Goal: Information Seeking & Learning: Learn about a topic

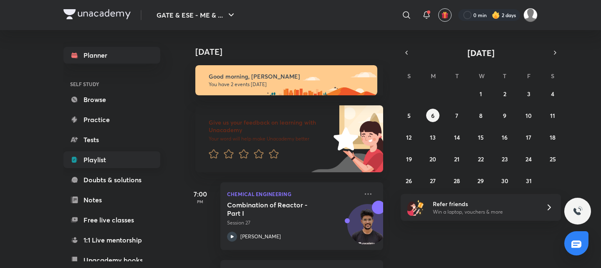
click at [100, 164] on link "Playlist" at bounding box center [111, 159] width 97 height 17
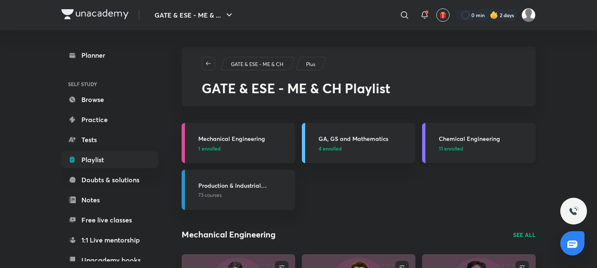
click at [488, 139] on h3 "Chemical Engineering" at bounding box center [485, 138] width 92 height 9
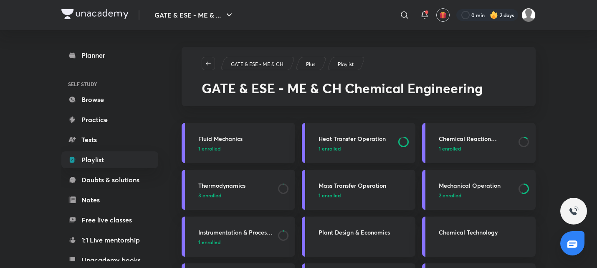
click at [501, 147] on p "1 enrolled" at bounding box center [476, 148] width 75 height 8
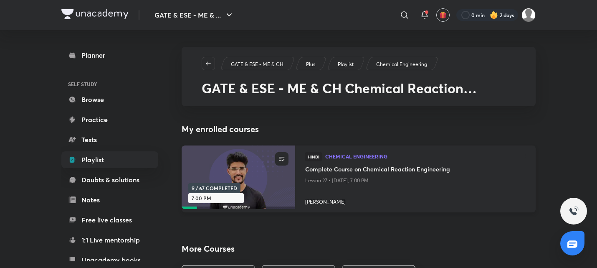
click at [366, 170] on h4 "Complete Course on Chemical Reaction Engineering" at bounding box center [415, 169] width 220 height 10
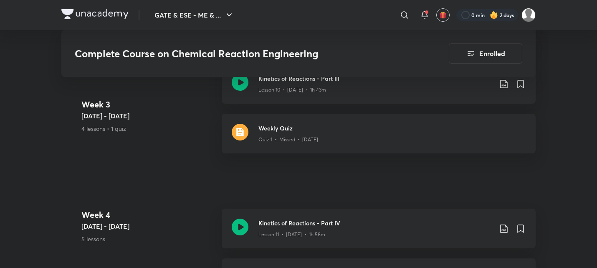
scroll to position [1009, 0]
click at [280, 139] on p "Quiz 1 • Missed • [DATE]" at bounding box center [288, 140] width 60 height 8
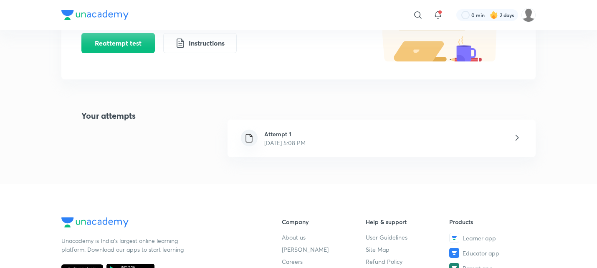
scroll to position [125, 0]
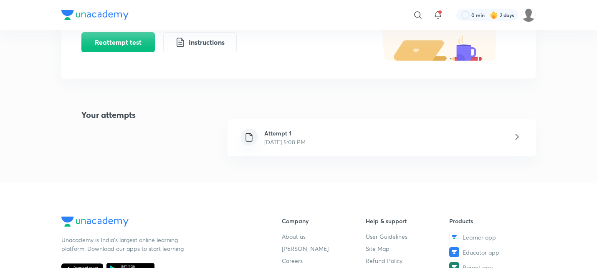
click at [280, 139] on p "[DATE] 5:08 PM" at bounding box center [284, 141] width 41 height 9
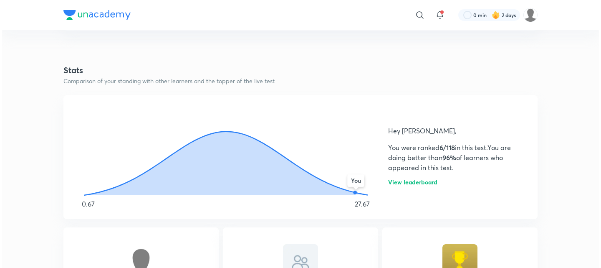
scroll to position [408, 0]
click at [422, 181] on h6 "View leaderboard" at bounding box center [410, 184] width 49 height 9
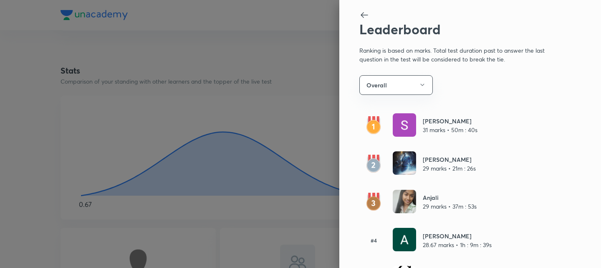
click at [359, 16] on icon at bounding box center [364, 15] width 10 height 10
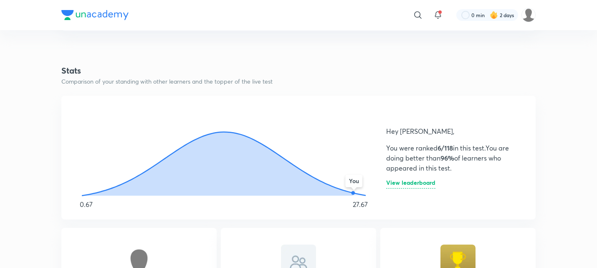
click at [418, 183] on h6 "View leaderboard" at bounding box center [410, 184] width 49 height 9
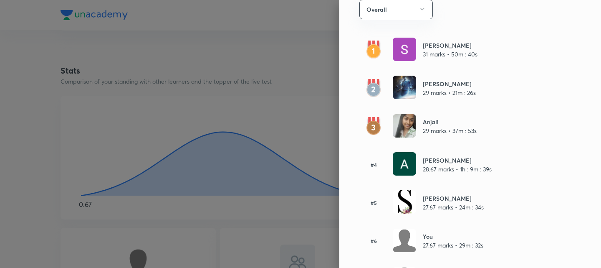
scroll to position [76, 0]
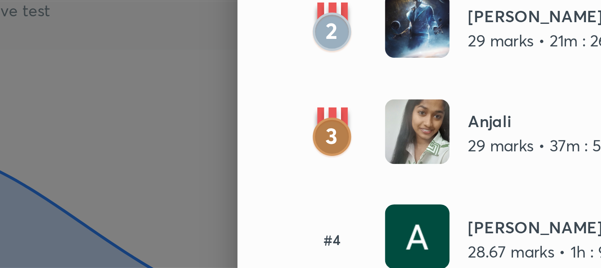
click at [397, 121] on img at bounding box center [404, 125] width 23 height 23
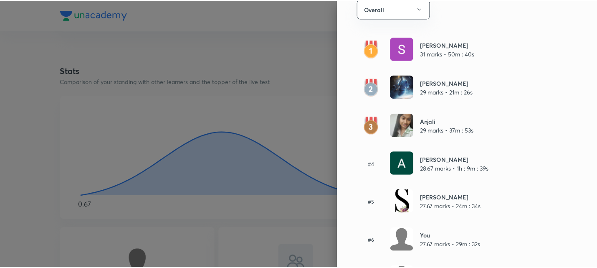
scroll to position [0, 0]
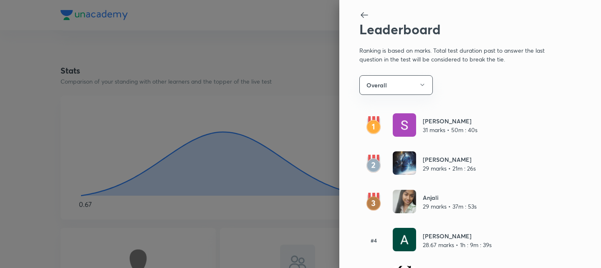
click at [359, 21] on h2 "Leaderboard" at bounding box center [456, 29] width 194 height 16
click at [359, 12] on icon at bounding box center [364, 15] width 10 height 10
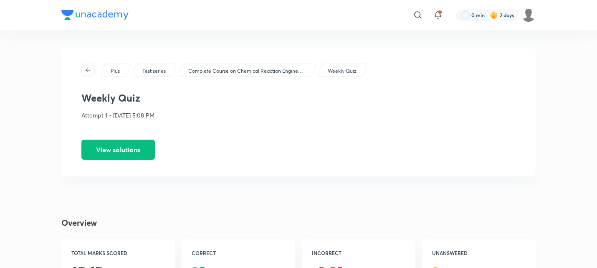
click at [93, 70] on span "button" at bounding box center [88, 70] width 13 height 7
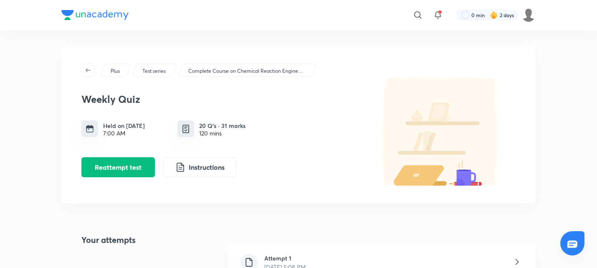
click at [93, 70] on span "button" at bounding box center [88, 70] width 13 height 7
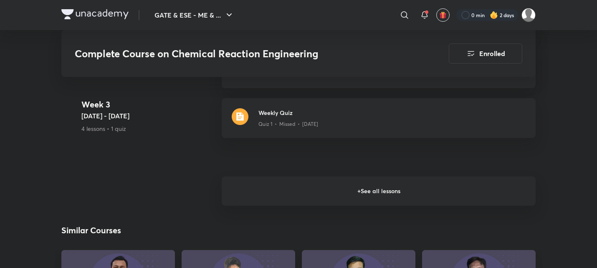
scroll to position [1023, 0]
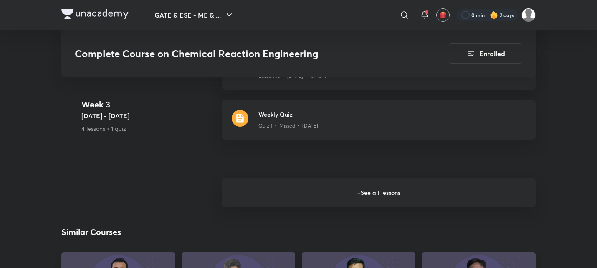
click at [265, 194] on h6 "+ See all lessons" at bounding box center [379, 192] width 314 height 29
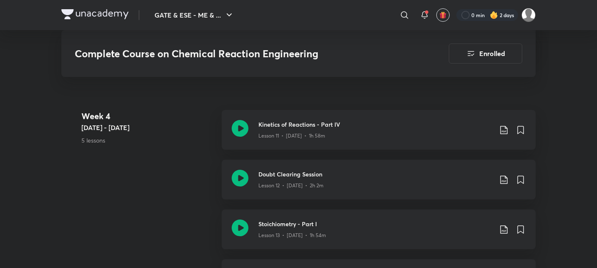
scroll to position [1108, 0]
